Goal: Task Accomplishment & Management: Manage account settings

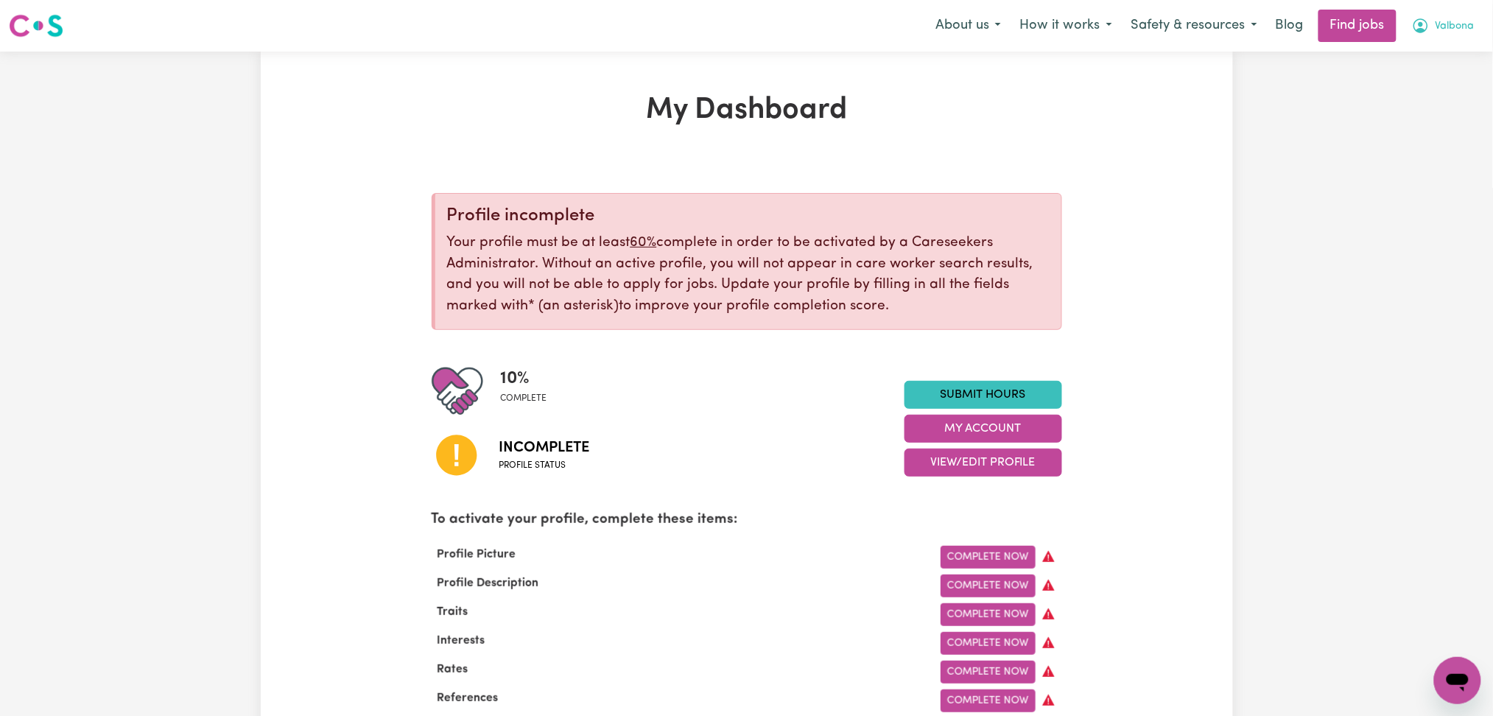
click at [1443, 27] on span "Valbona" at bounding box center [1455, 26] width 39 height 16
click at [1428, 103] on link "Logout" at bounding box center [1425, 113] width 116 height 28
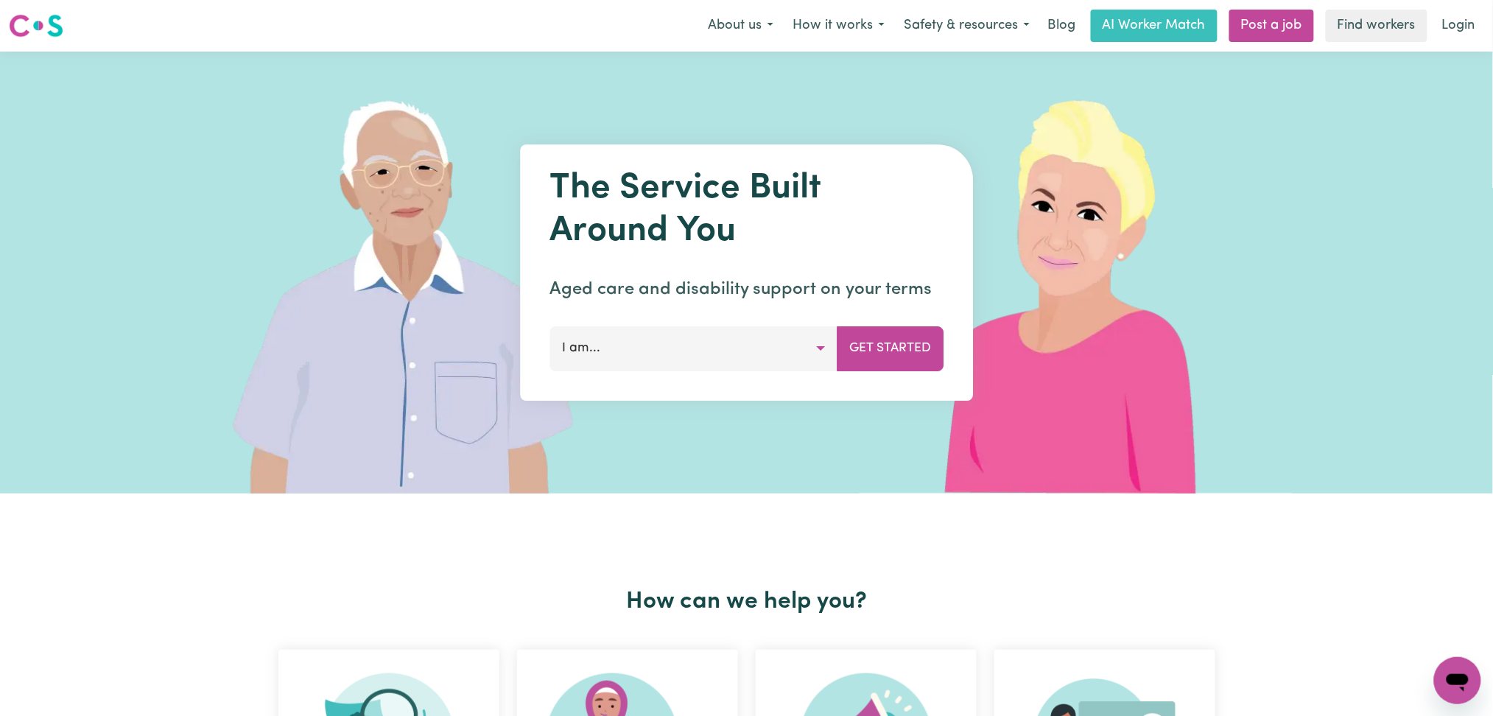
click at [1439, 27] on link "Login" at bounding box center [1459, 26] width 51 height 32
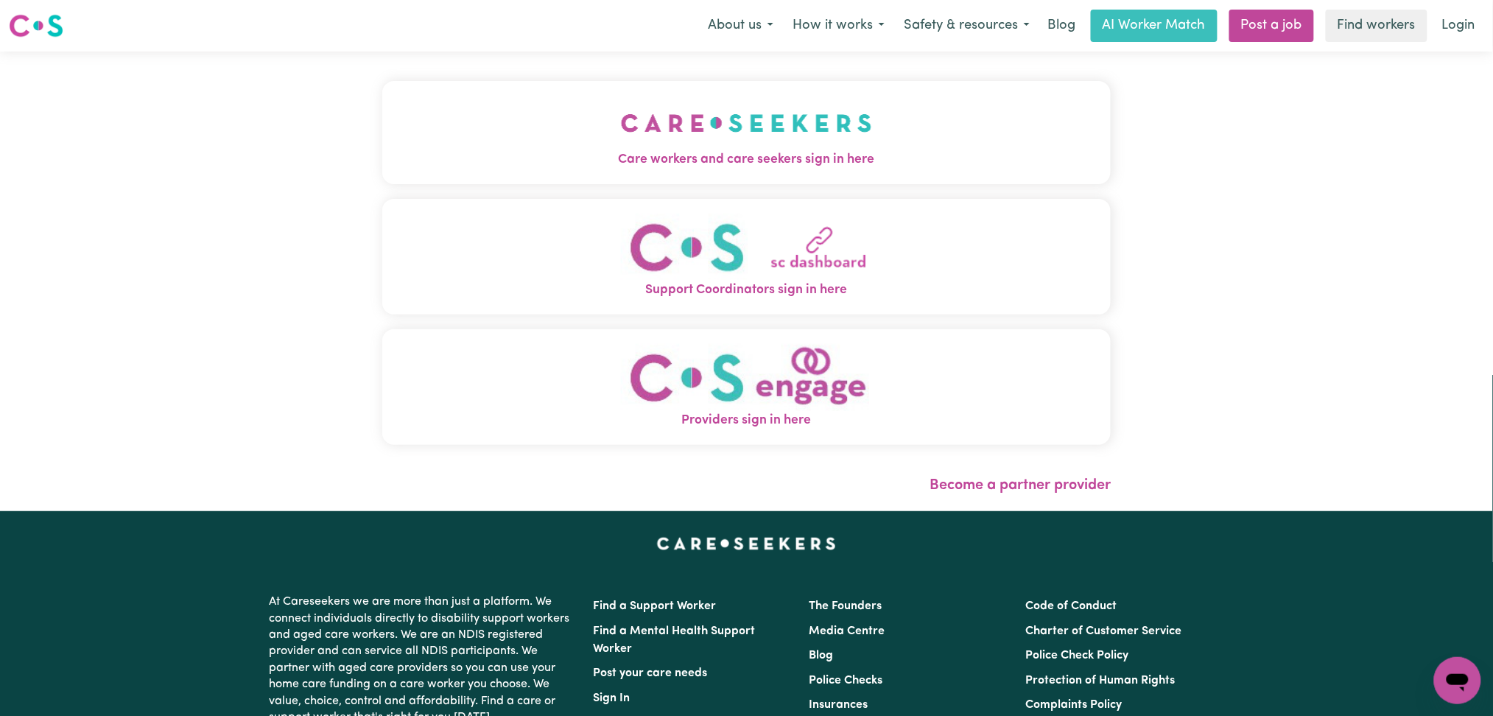
click at [441, 166] on span "Care workers and care seekers sign in here" at bounding box center [746, 159] width 729 height 19
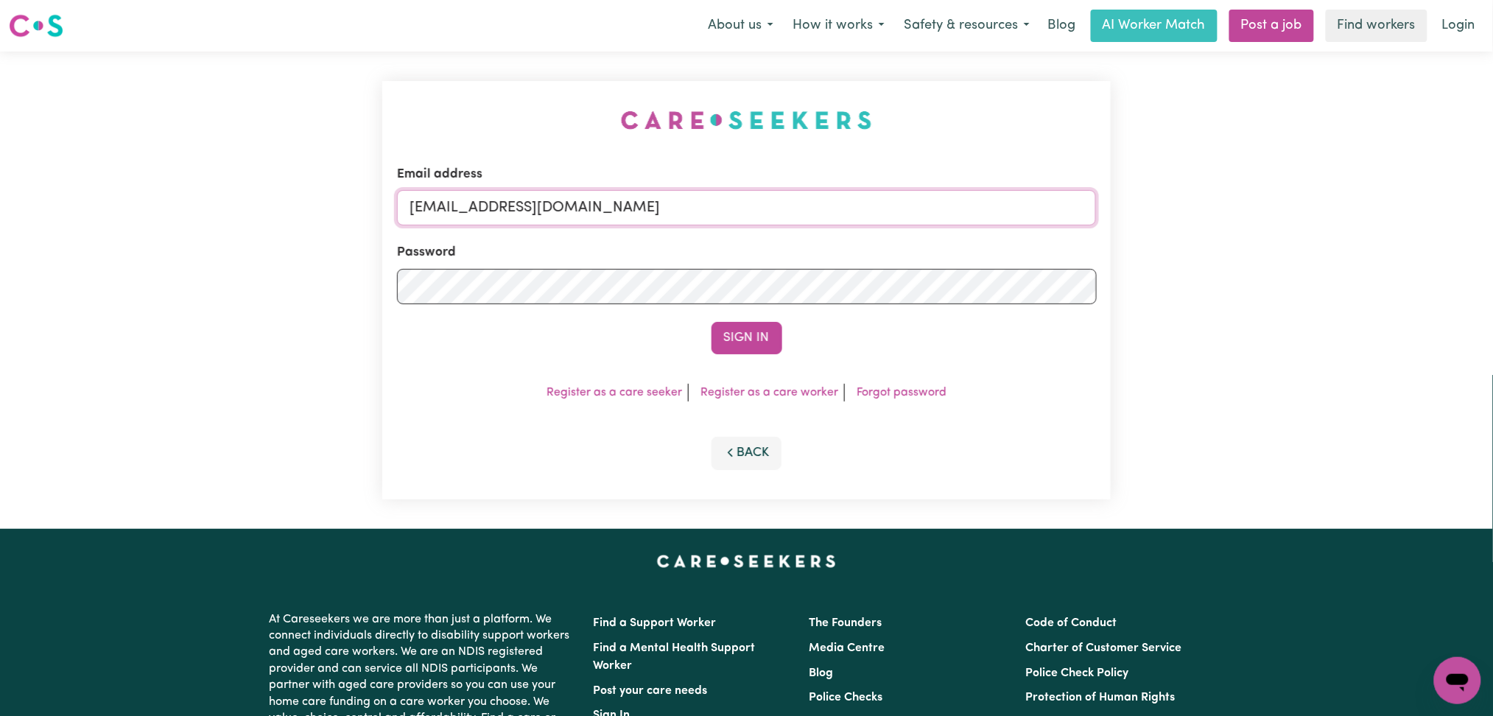
click at [576, 198] on input "[EMAIL_ADDRESS][DOMAIN_NAME]" at bounding box center [747, 207] width 700 height 35
drag, startPoint x: 486, startPoint y: 207, endPoint x: 869, endPoint y: 211, distance: 383.1
click at [870, 207] on input "Superuser~[EMAIL_ADDRESS][DOMAIN_NAME]" at bounding box center [747, 207] width 700 height 35
type input "Superuser~[EMAIL_ADDRESS][DOMAIN_NAME]"
click at [764, 326] on button "Sign In" at bounding box center [747, 338] width 71 height 32
